Goal: Navigation & Orientation: Find specific page/section

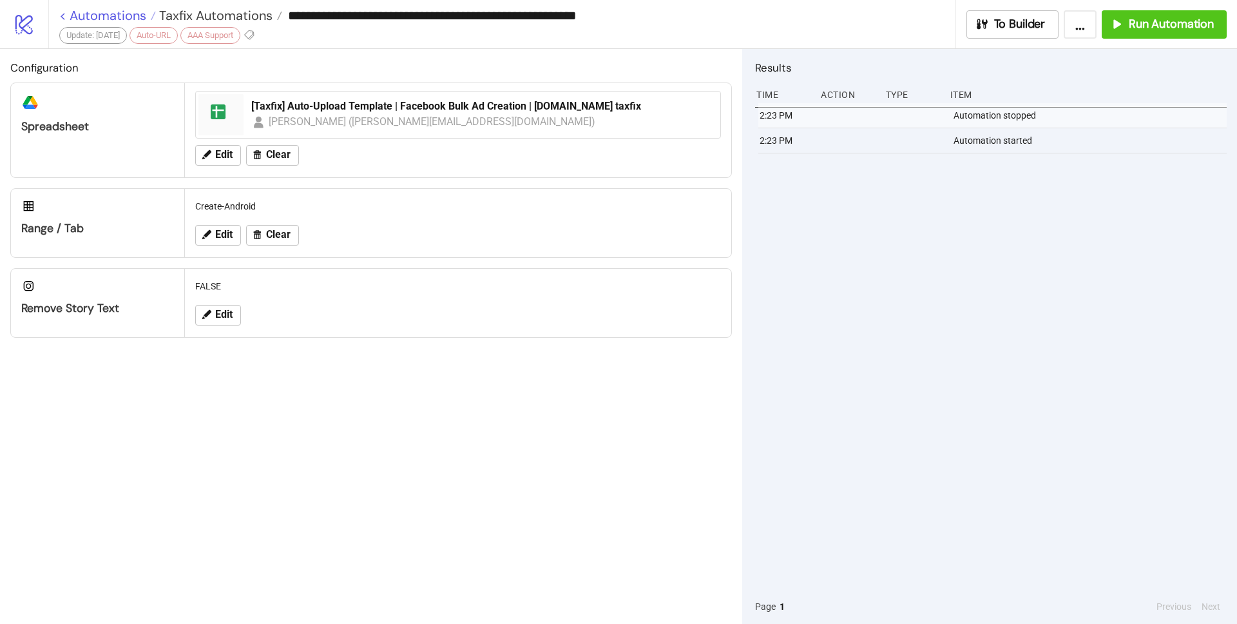
click at [107, 18] on link "< Automations" at bounding box center [107, 15] width 97 height 13
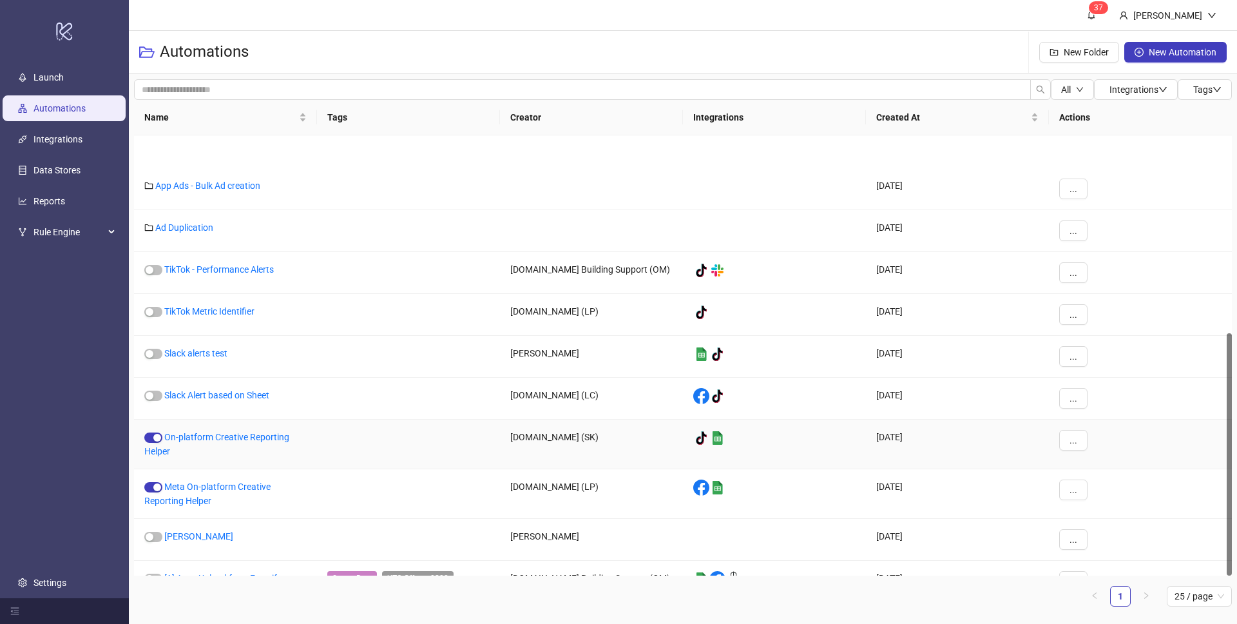
scroll to position [358, 0]
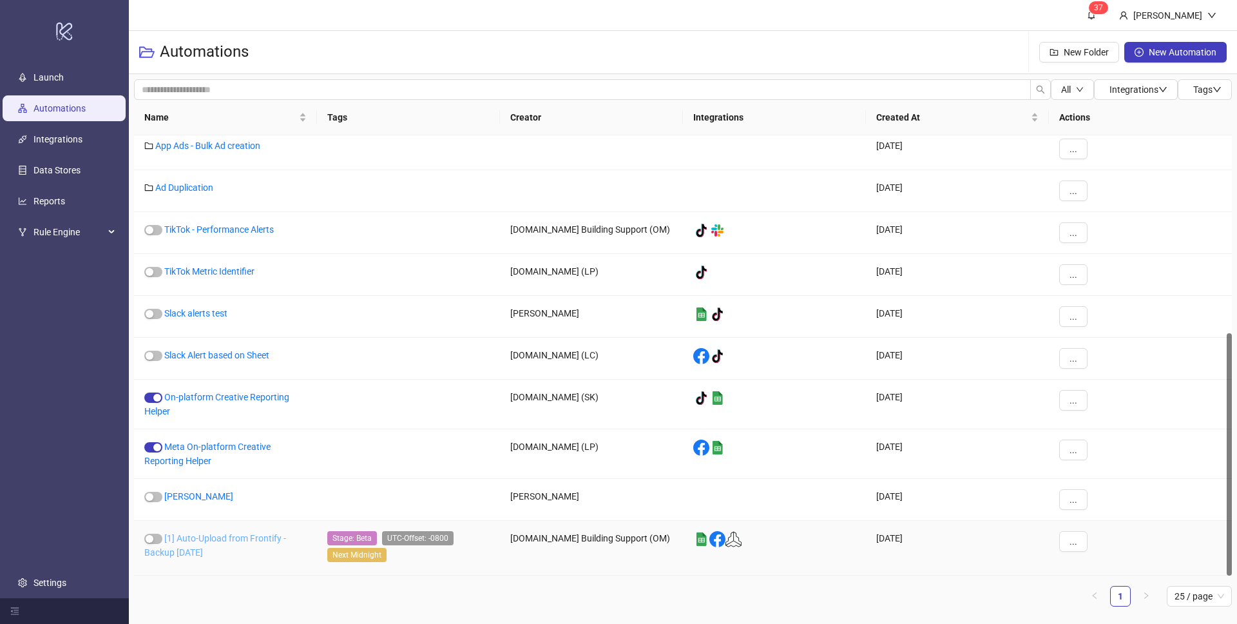
click at [225, 539] on link "[1] Auto-Upload from Frontify - Backup [DATE]" at bounding box center [215, 545] width 142 height 24
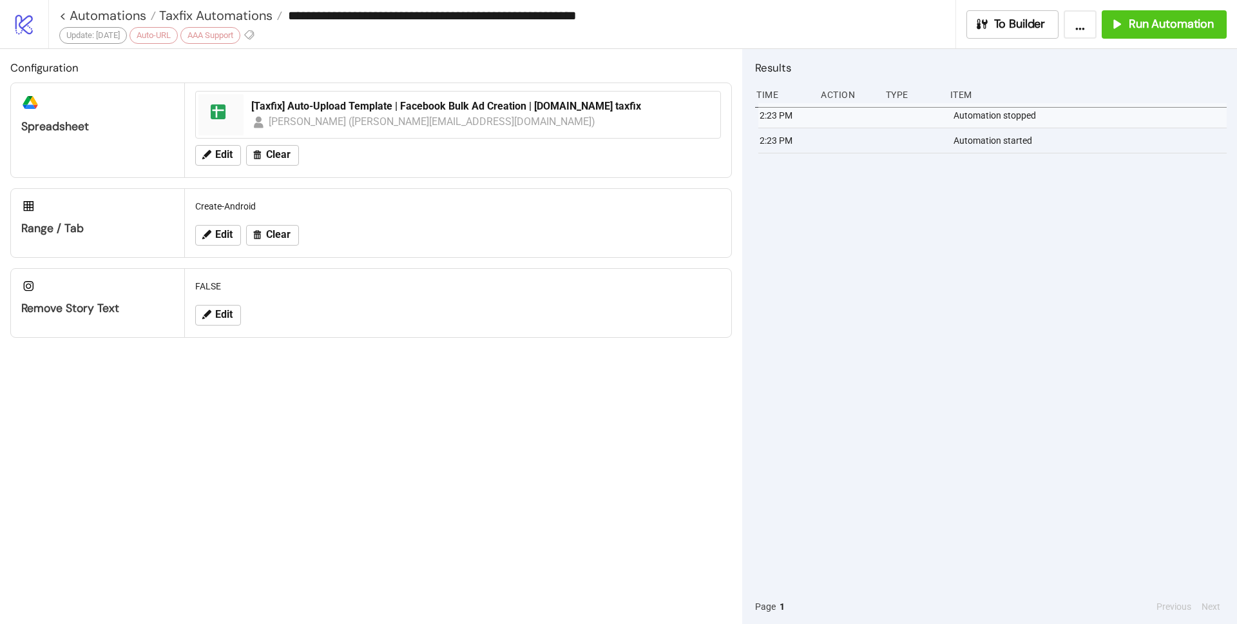
type input "**********"
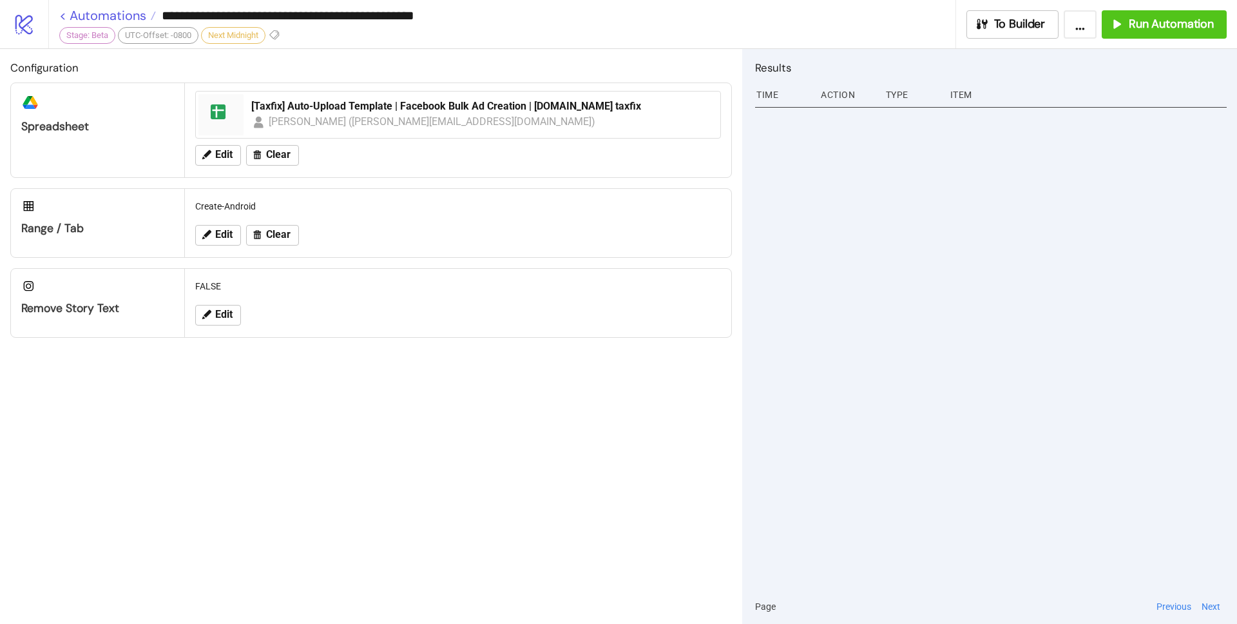
click at [115, 15] on link "< Automations" at bounding box center [107, 15] width 97 height 13
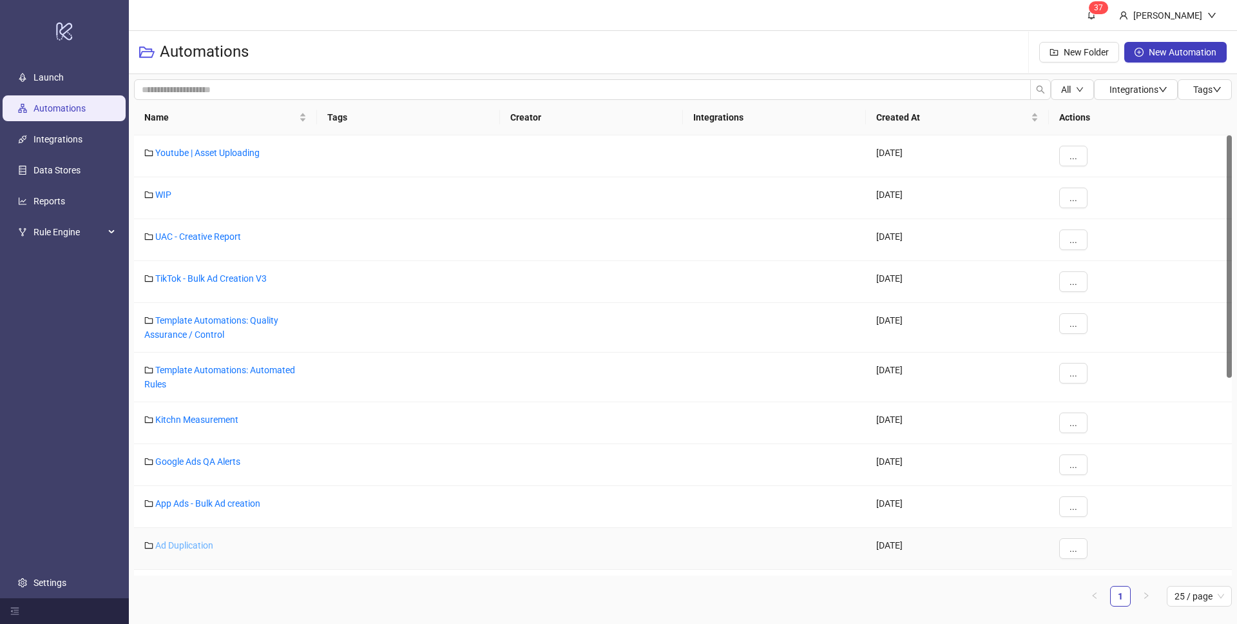
click at [196, 548] on link "Ad Duplication" at bounding box center [184, 545] width 58 height 10
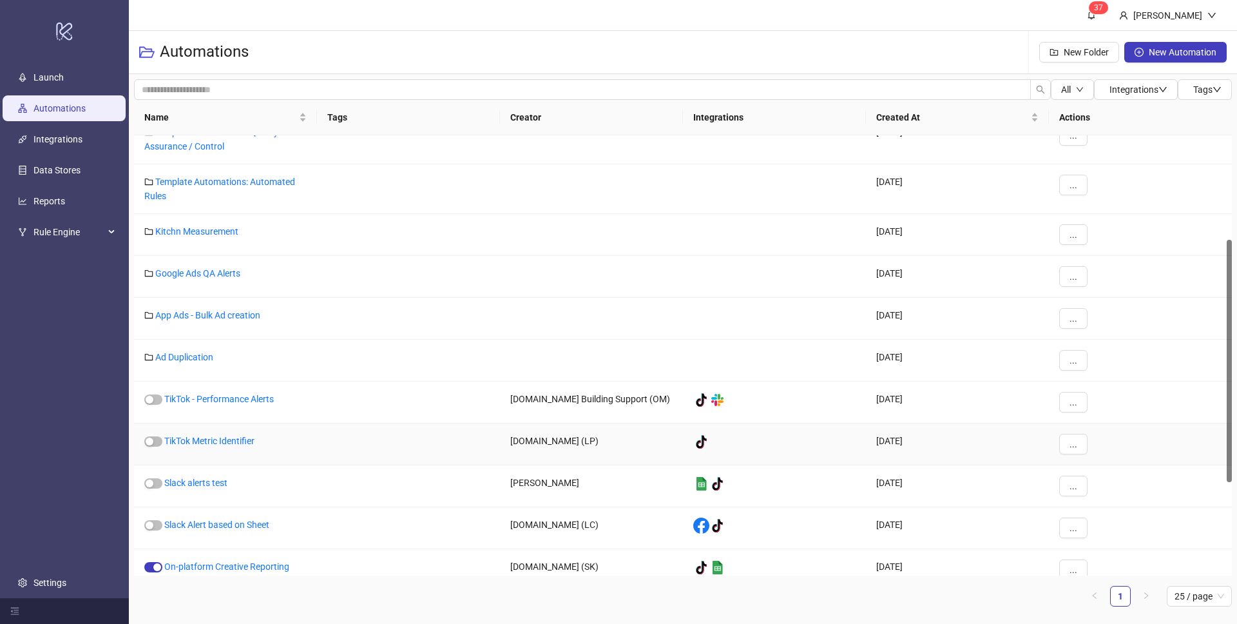
scroll to position [102, 0]
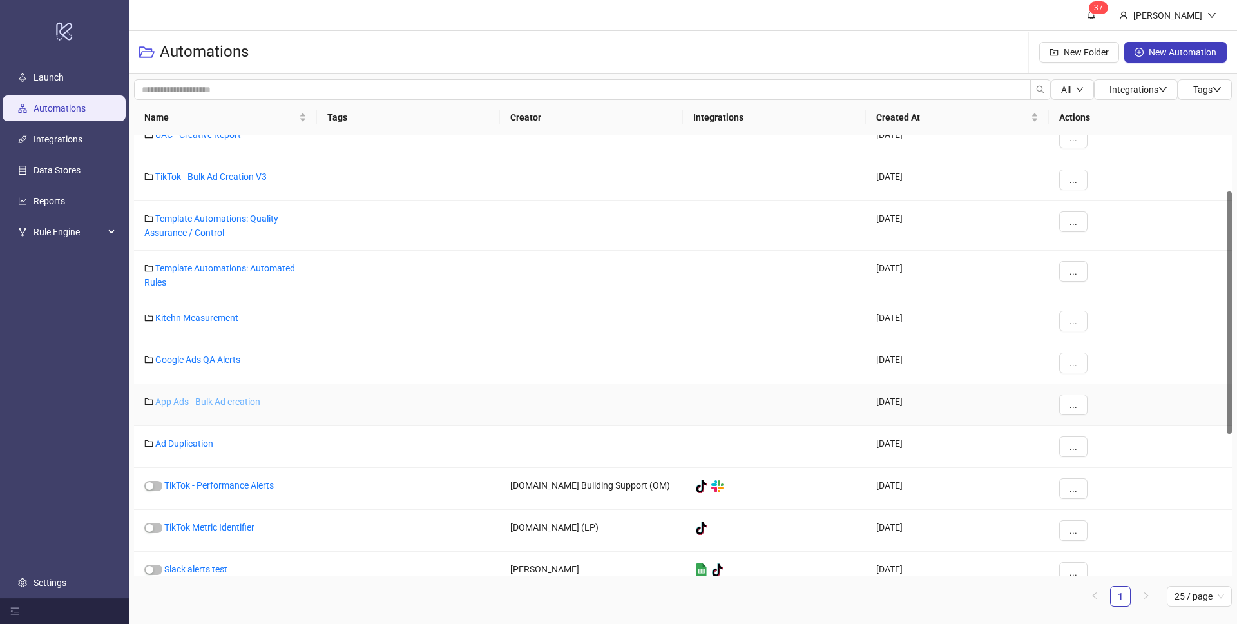
click at [233, 403] on link "App Ads - Bulk Ad creation" at bounding box center [207, 401] width 105 height 10
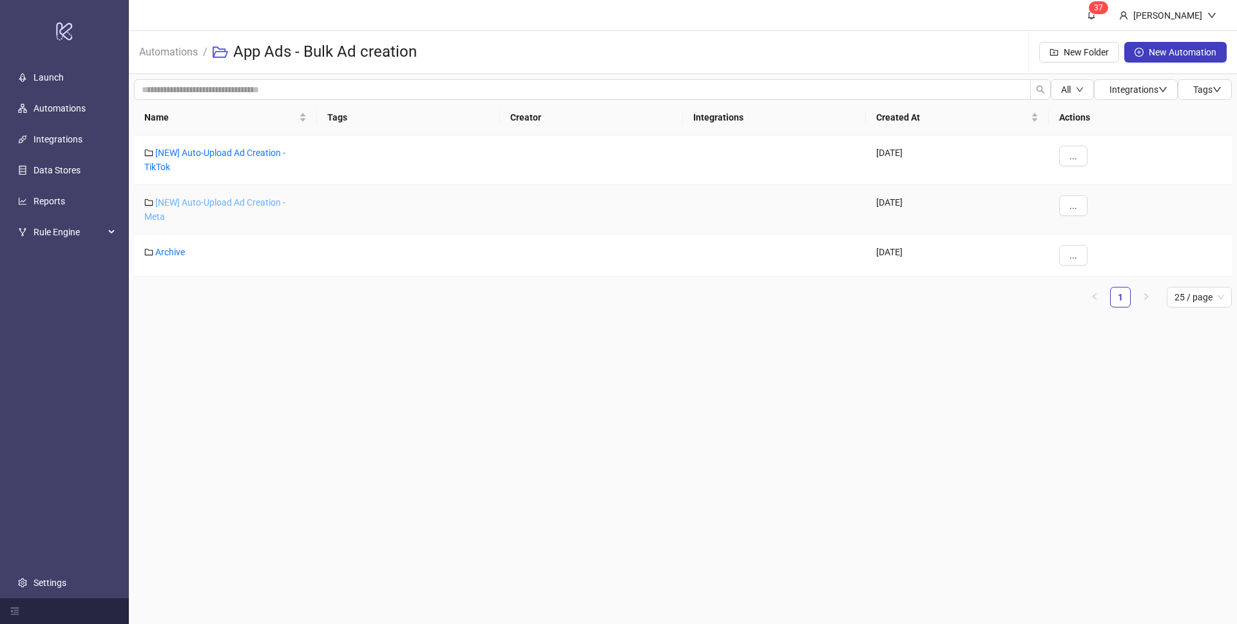
click at [241, 204] on link "[NEW] Auto-Upload Ad Creation - Meta" at bounding box center [214, 209] width 141 height 24
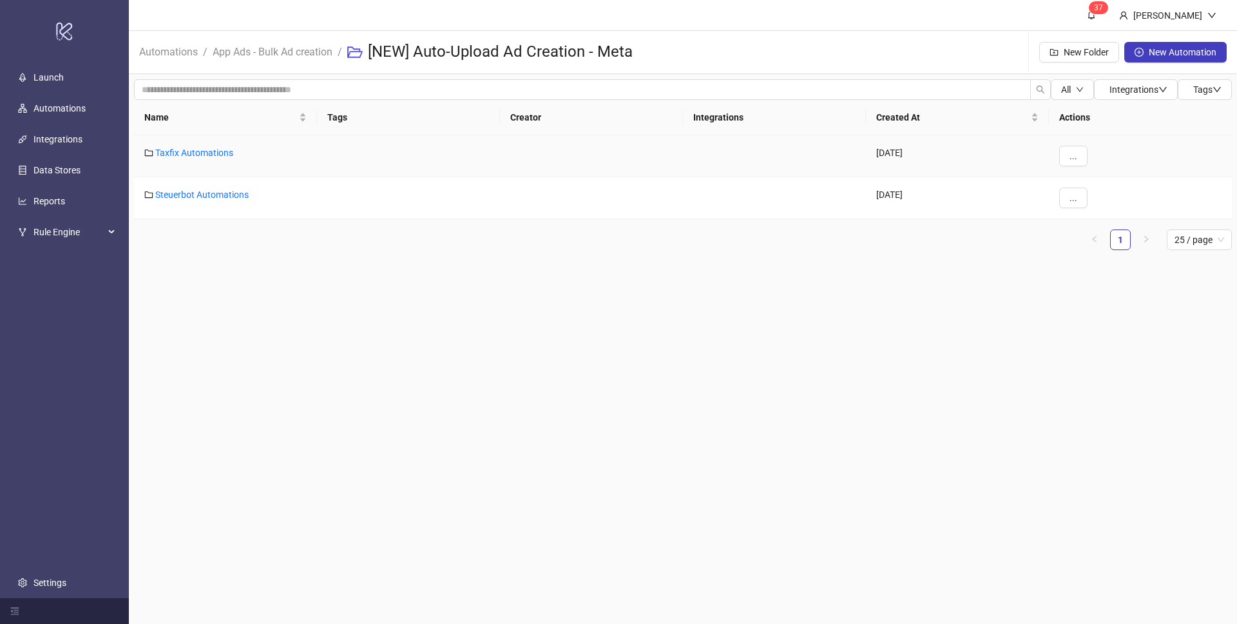
click at [207, 160] on div "Taxfix Automations" at bounding box center [225, 156] width 183 height 42
click at [210, 153] on link "Taxfix Automations" at bounding box center [194, 153] width 78 height 10
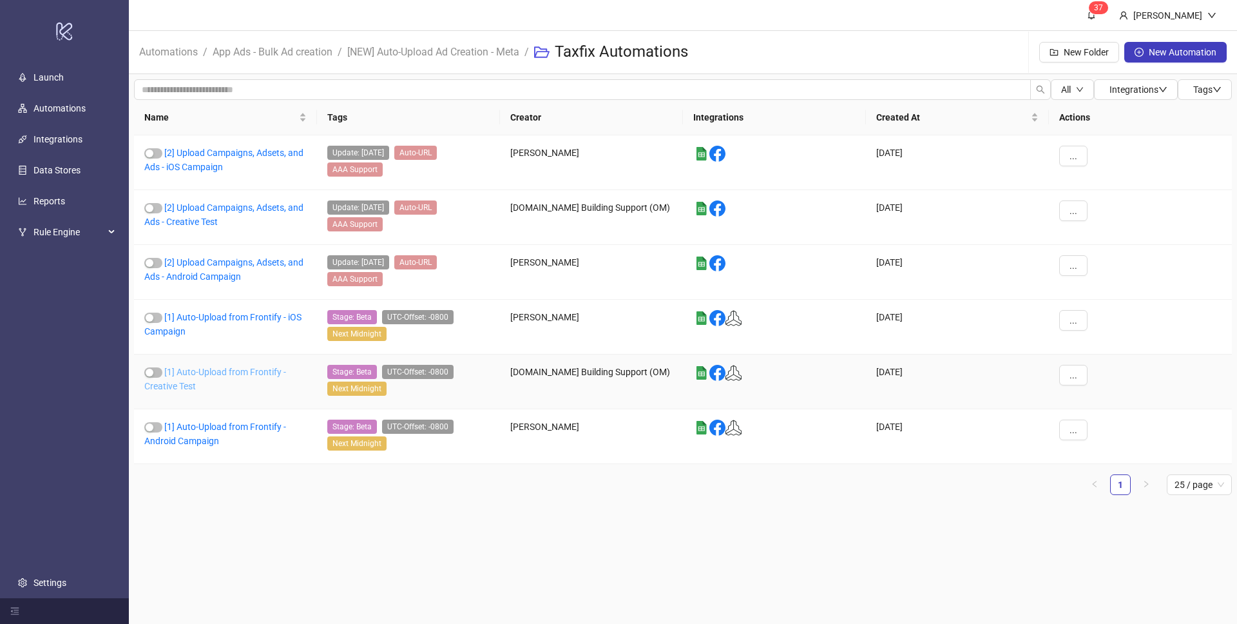
click at [238, 374] on link "[1] Auto-Upload from Frontify - Creative Test" at bounding box center [215, 379] width 142 height 24
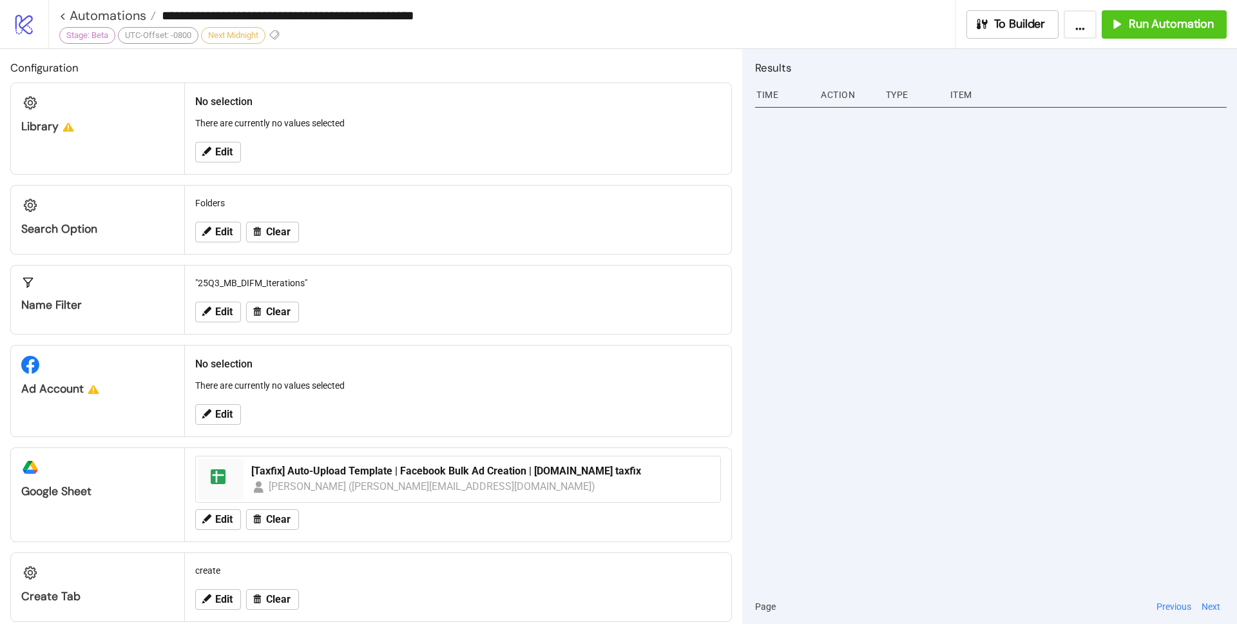
type input "**********"
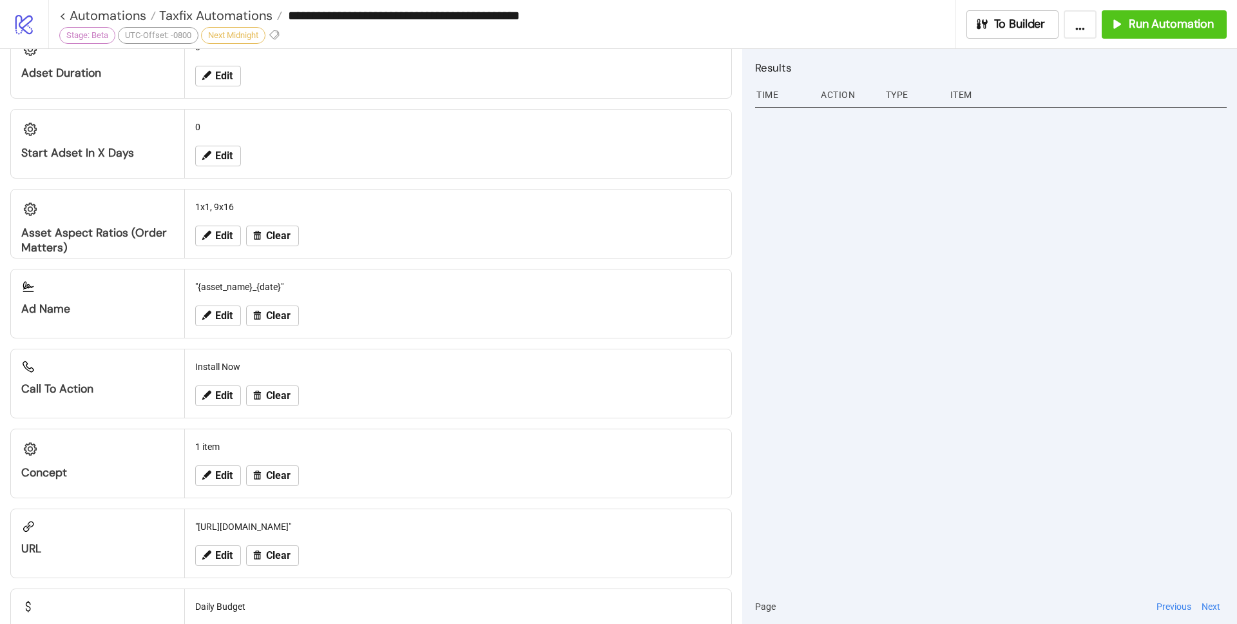
scroll to position [1089, 0]
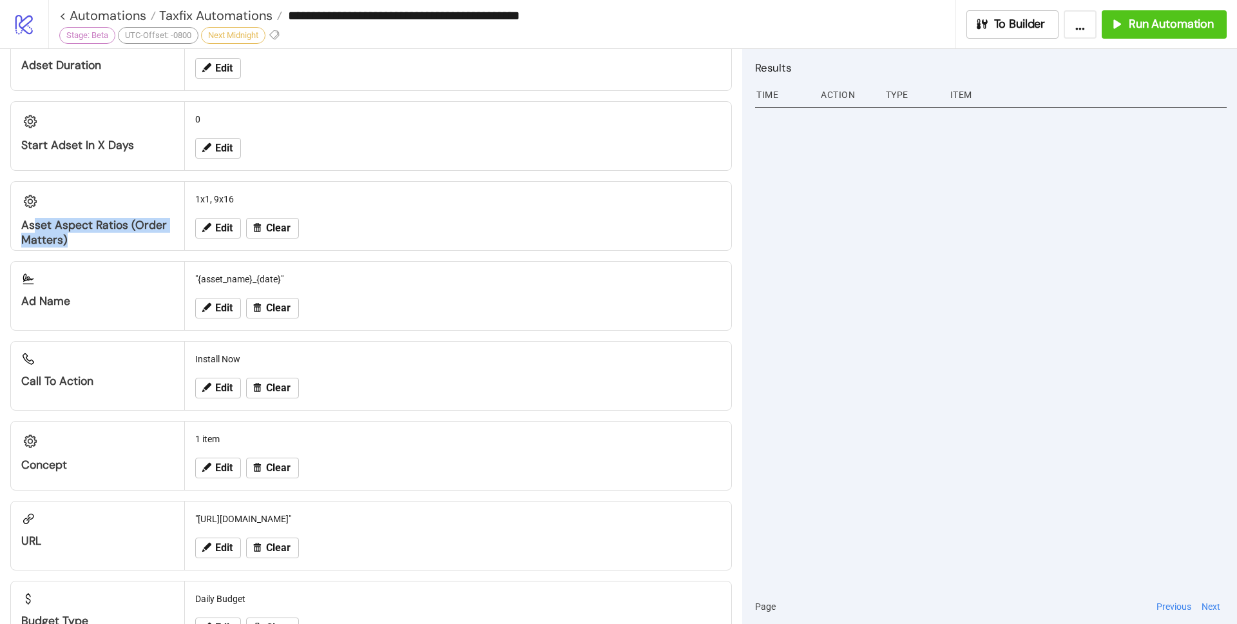
drag, startPoint x: 34, startPoint y: 223, endPoint x: 81, endPoint y: 241, distance: 49.8
click at [81, 241] on div "Asset Aspect Ratios (Order Matters)" at bounding box center [97, 233] width 153 height 30
click at [113, 251] on div "Asset Aspect Ratios (Order Matters) 1x1, 9x16 Edit Clear" at bounding box center [371, 216] width 722 height 70
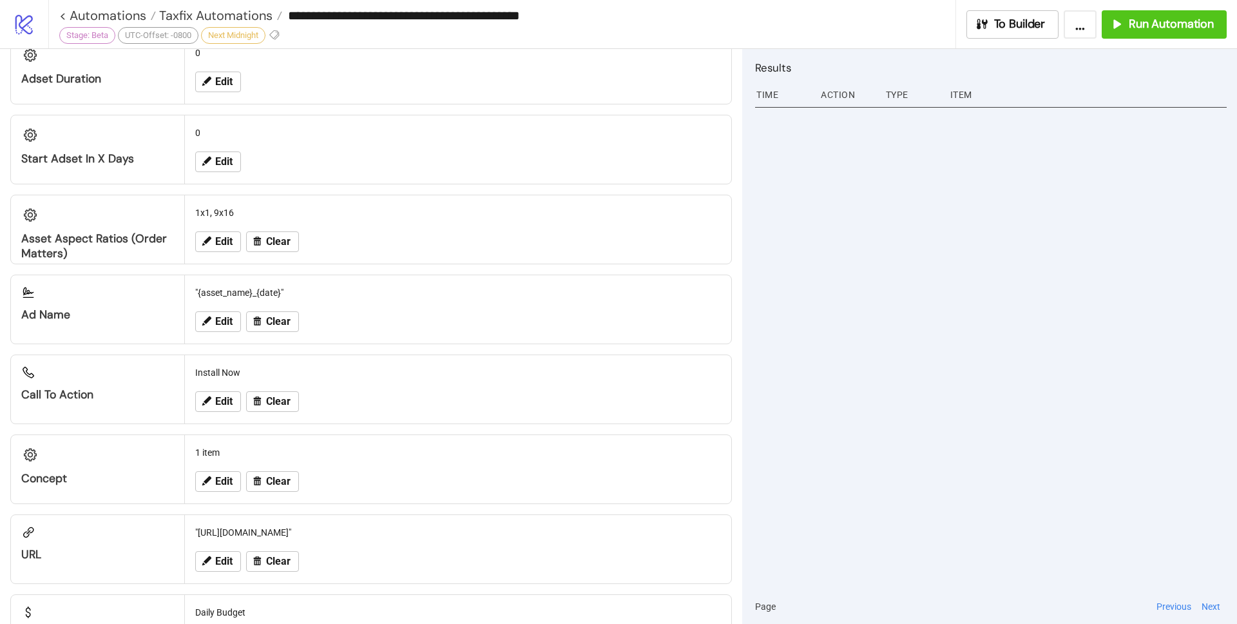
scroll to position [1031, 0]
